Goal: Information Seeking & Learning: Learn about a topic

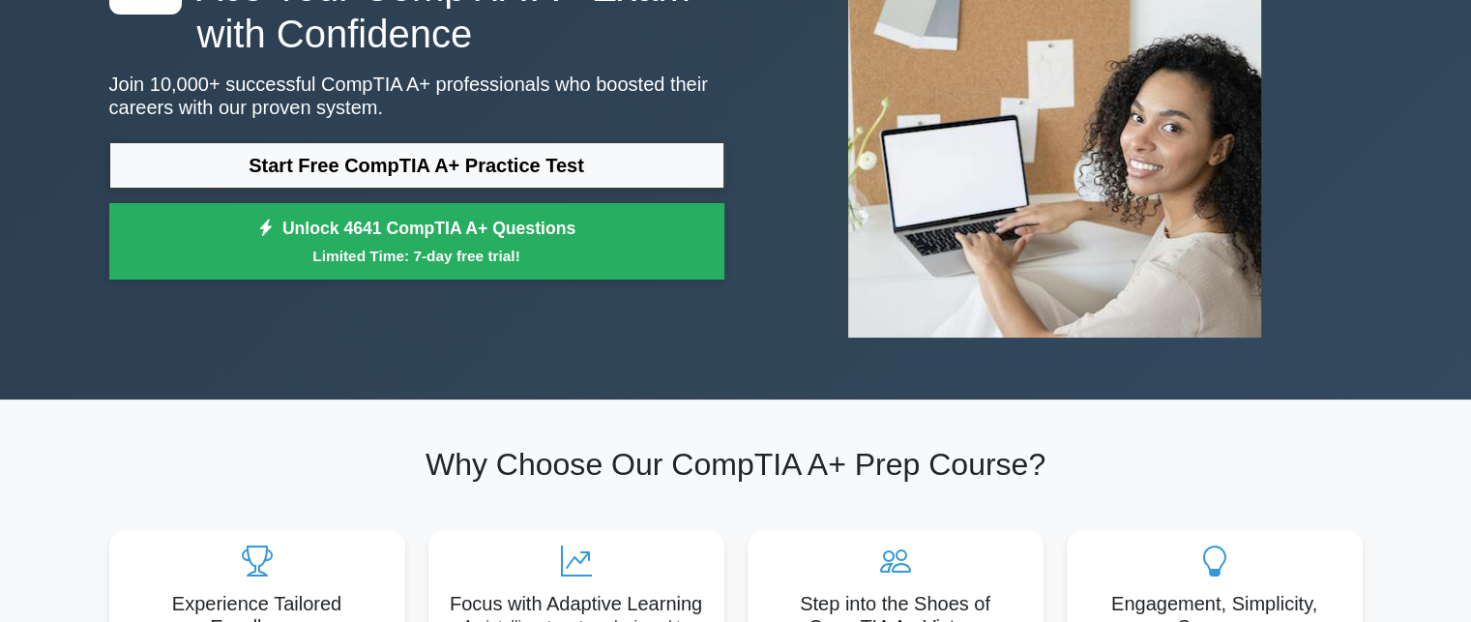
scroll to position [211, 0]
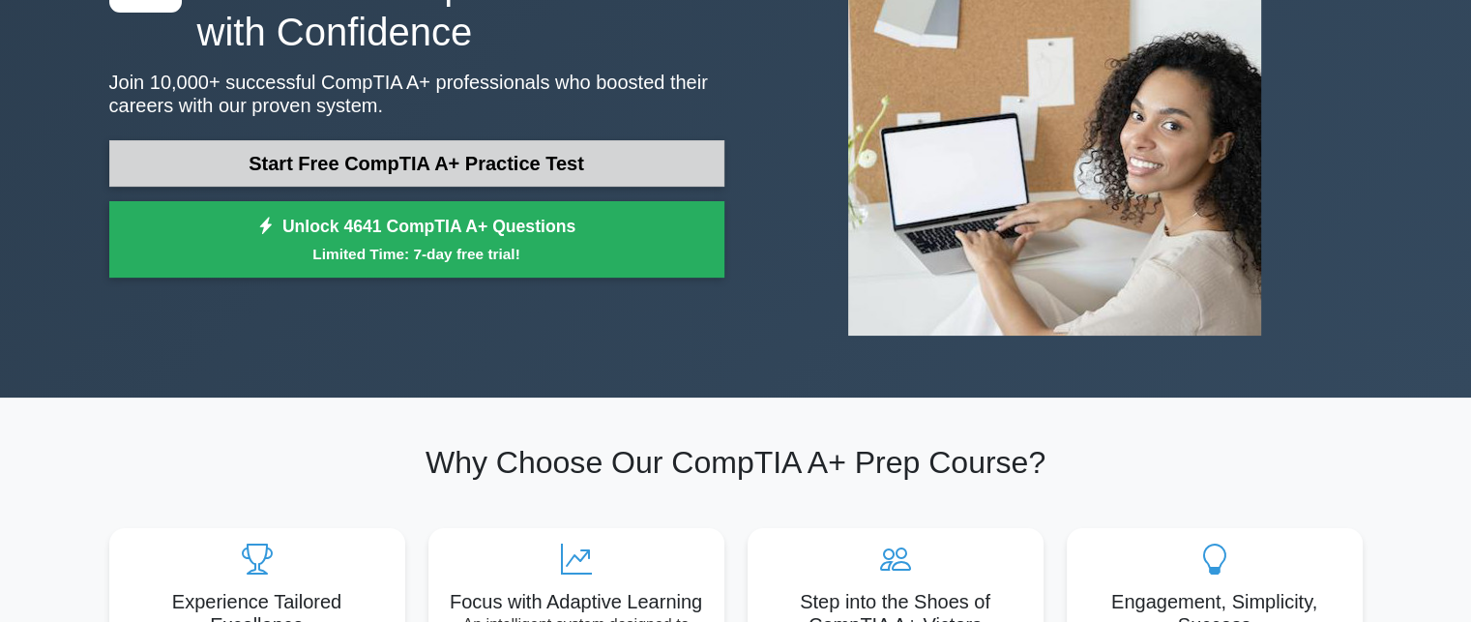
click at [513, 153] on link "Start Free CompTIA A+ Practice Test" at bounding box center [416, 163] width 615 height 46
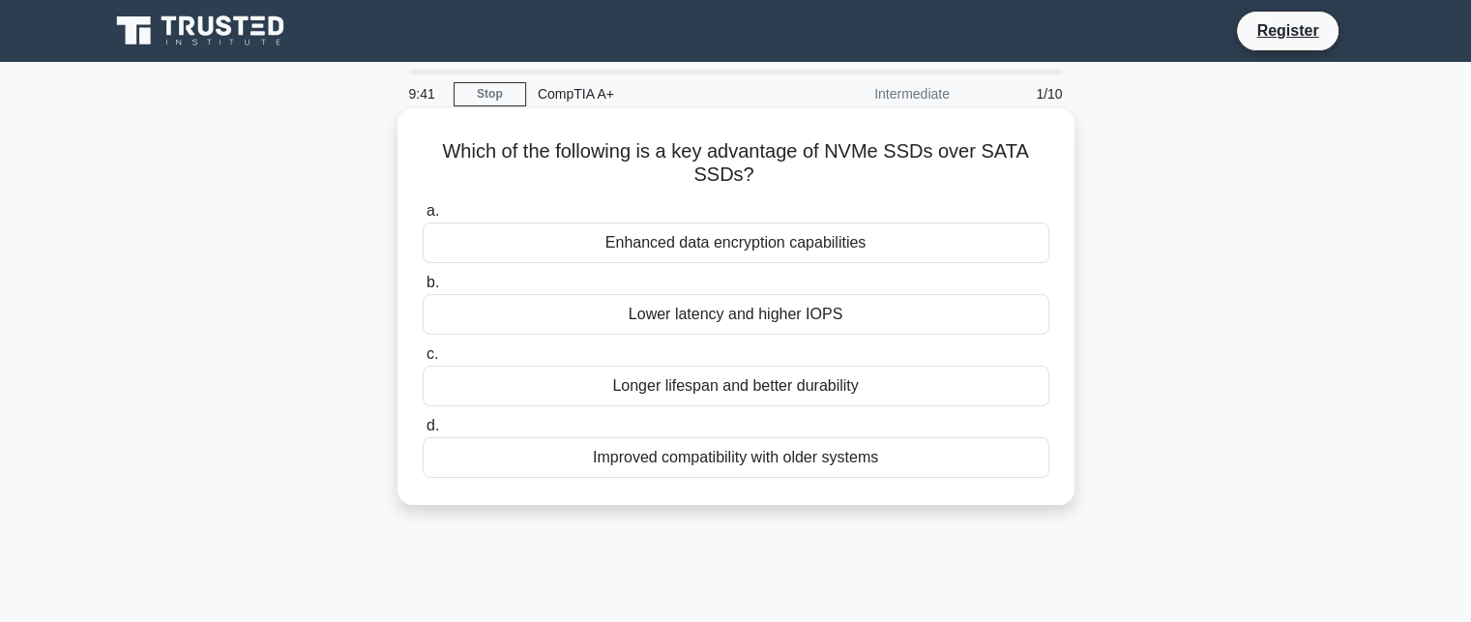
click at [768, 260] on div "Enhanced data encryption capabilities" at bounding box center [736, 242] width 627 height 41
click at [423, 218] on input "a. Enhanced data encryption capabilities" at bounding box center [423, 211] width 0 height 13
